Goal: Task Accomplishment & Management: Use online tool/utility

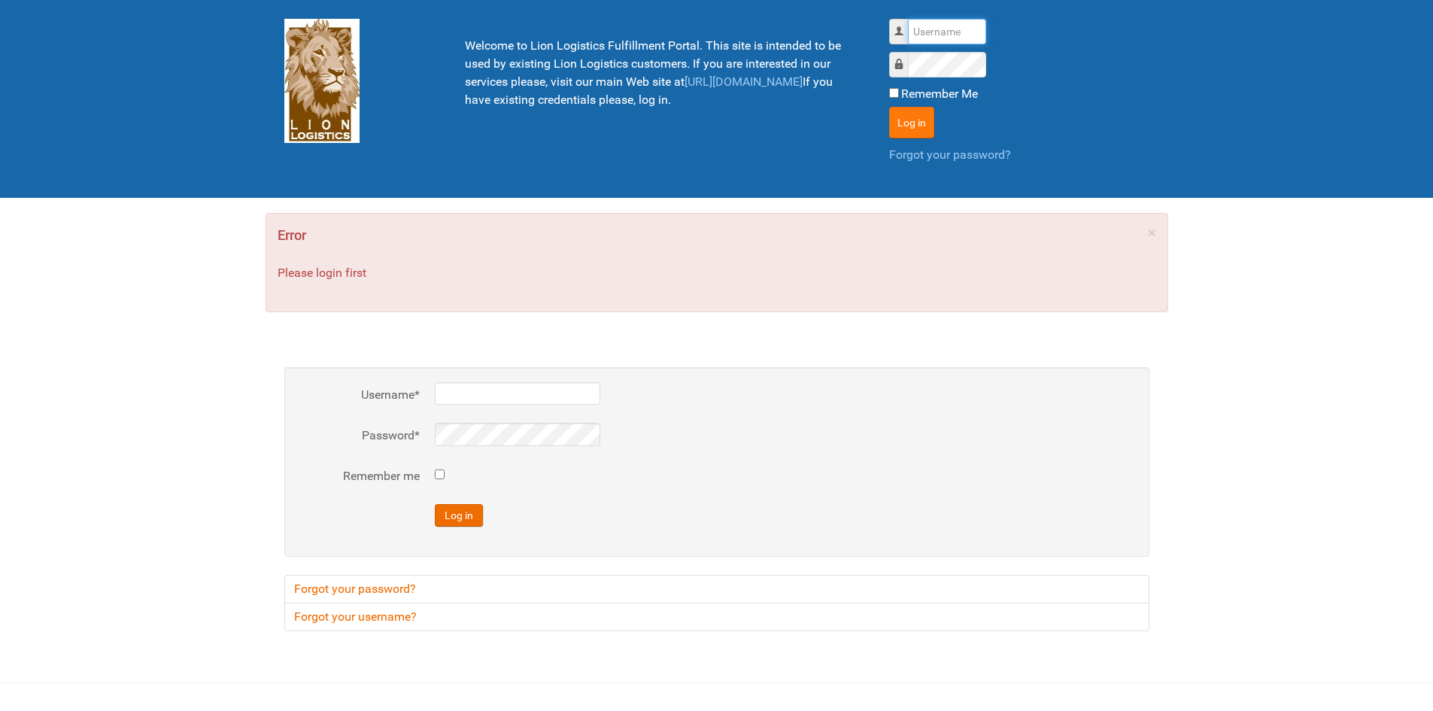
type input "lion"
click at [894, 129] on button "Log in" at bounding box center [911, 123] width 45 height 32
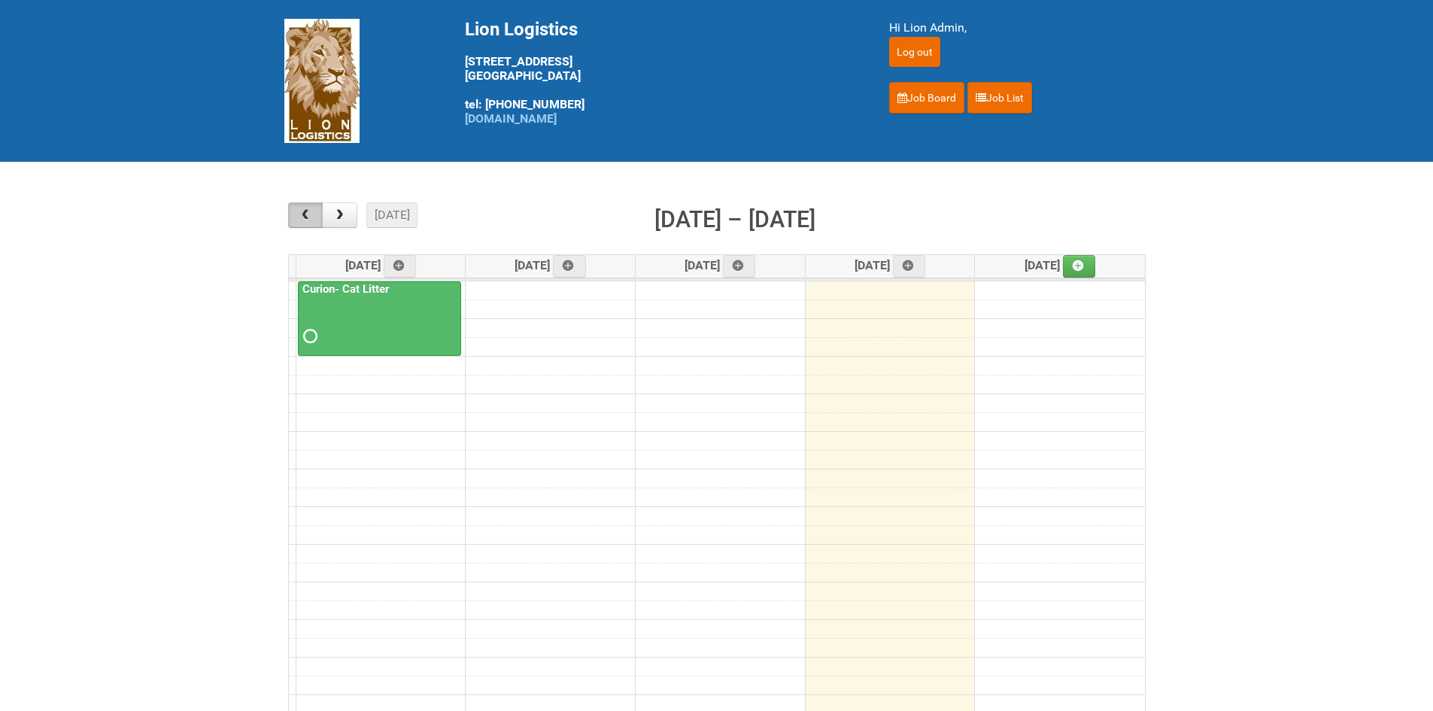
click at [299, 215] on span "button" at bounding box center [305, 215] width 14 height 12
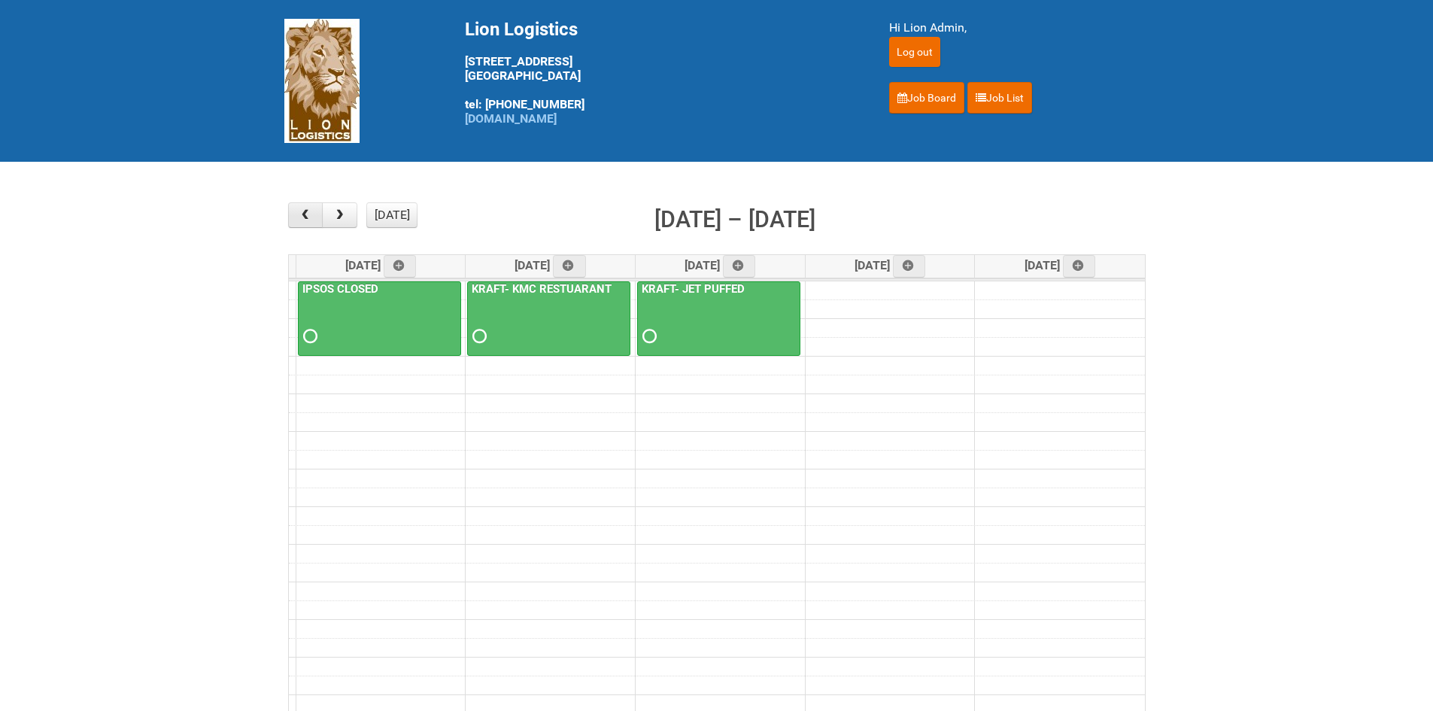
click at [299, 215] on span "button" at bounding box center [305, 215] width 14 height 12
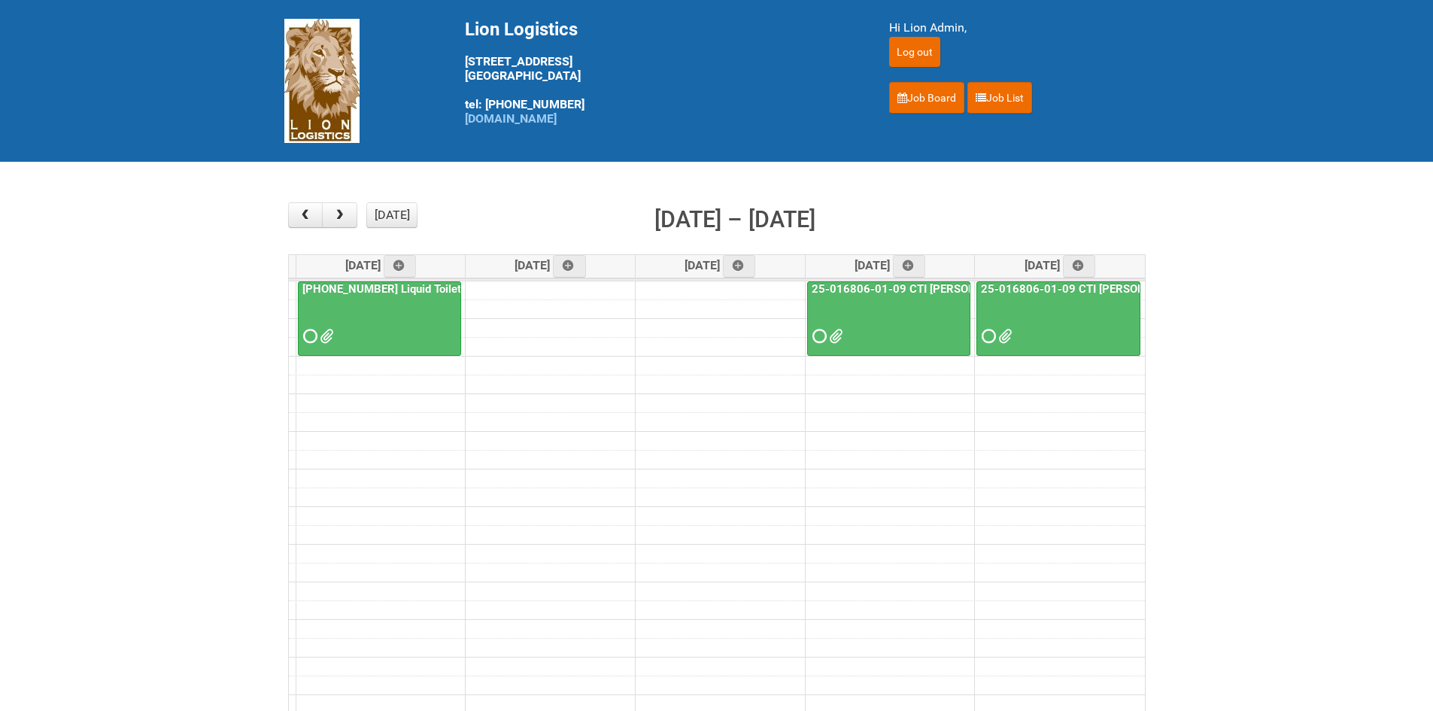
click at [998, 335] on span at bounding box center [1003, 336] width 11 height 11
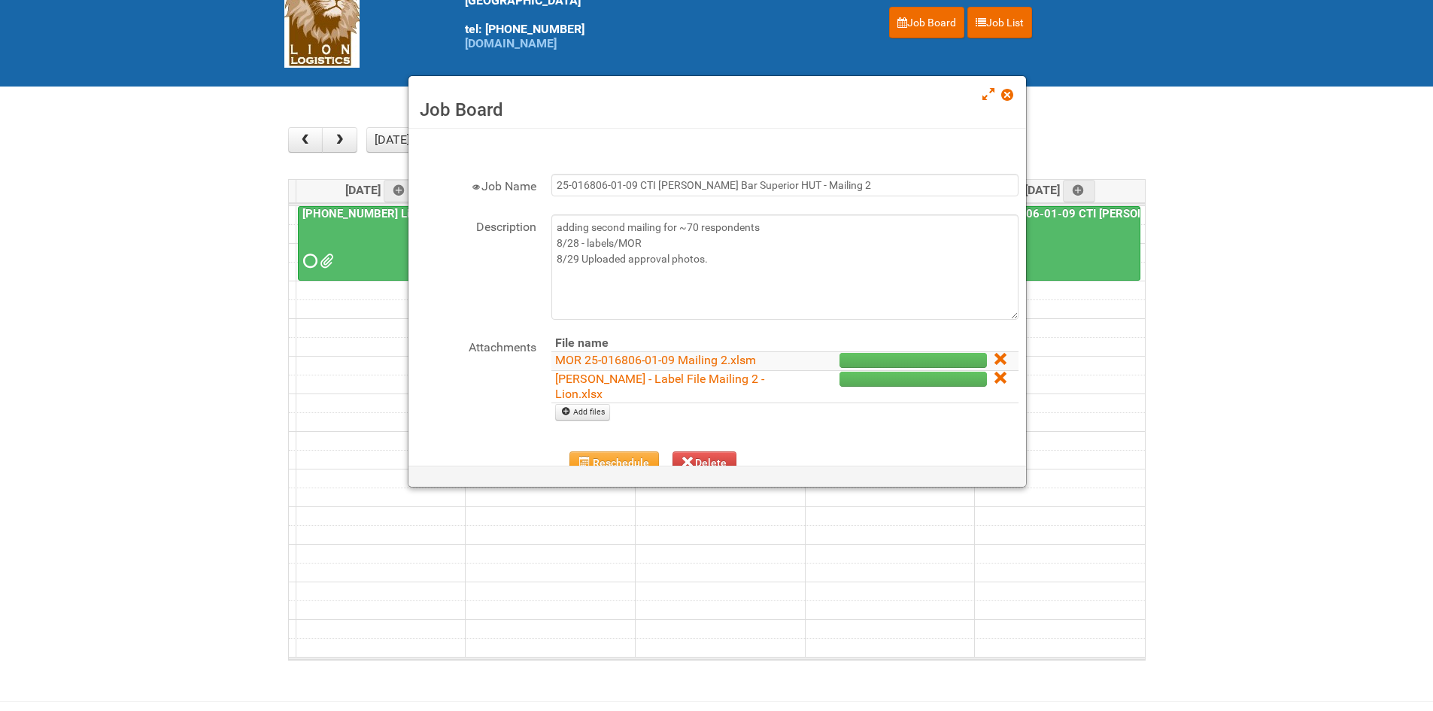
scroll to position [75, 0]
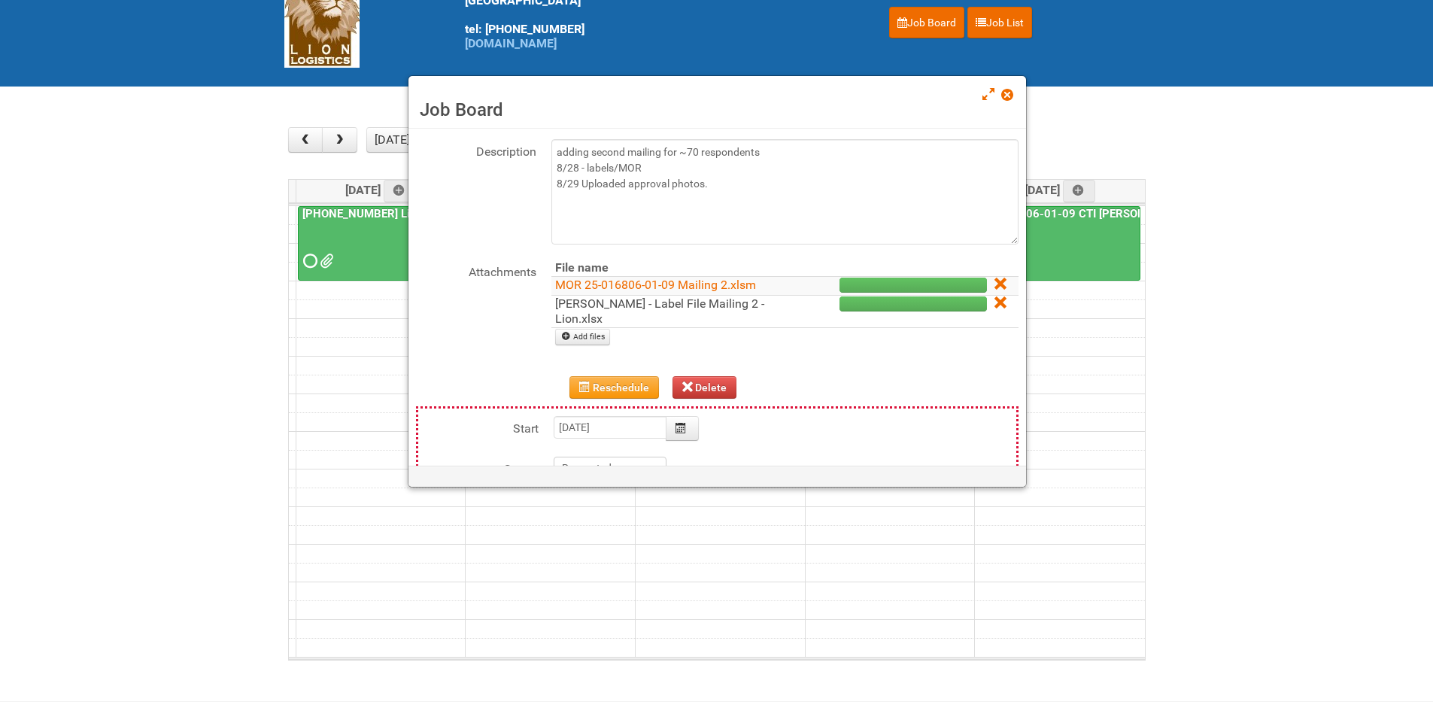
click at [696, 302] on link "[PERSON_NAME] - Label File Mailing 2 - Lion.xlsx" at bounding box center [659, 310] width 209 height 29
